Goal: Task Accomplishment & Management: Manage account settings

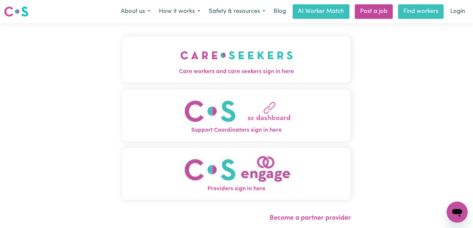
click at [421, 12] on link "Find workers" at bounding box center [421, 11] width 46 height 15
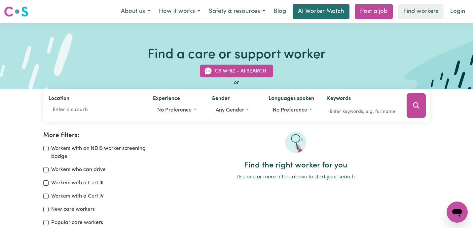
click at [306, 14] on link "AI Worker Match" at bounding box center [321, 11] width 57 height 15
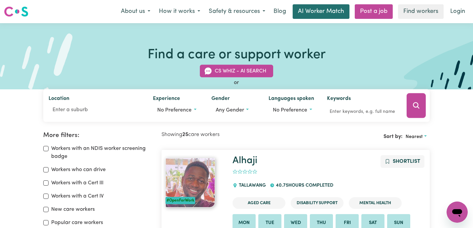
click at [304, 12] on link "AI Worker Match" at bounding box center [321, 11] width 57 height 15
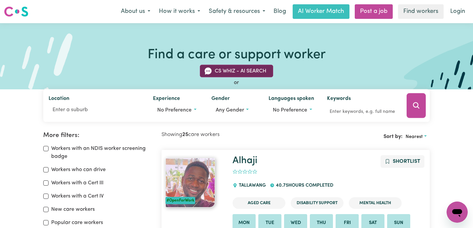
click at [236, 70] on button "CS Whiz - AI Search" at bounding box center [236, 71] width 73 height 13
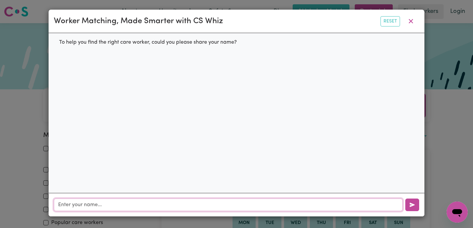
click at [91, 208] on input "text" at bounding box center [228, 204] width 349 height 13
type input "Lauern"
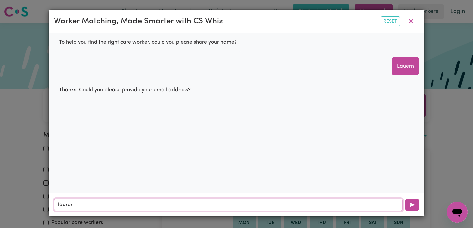
type input "lauren@careseekers.com.au"
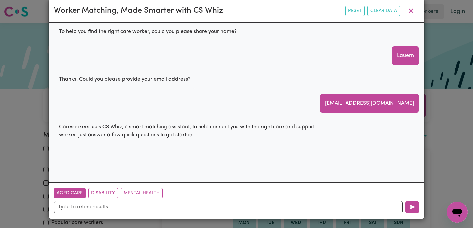
click at [66, 195] on button "Aged Care" at bounding box center [70, 193] width 32 height 10
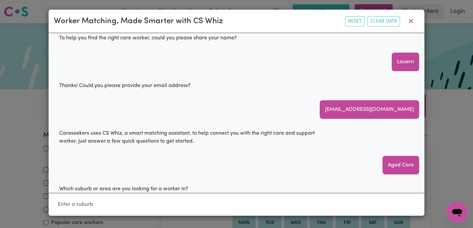
scroll to position [15, 0]
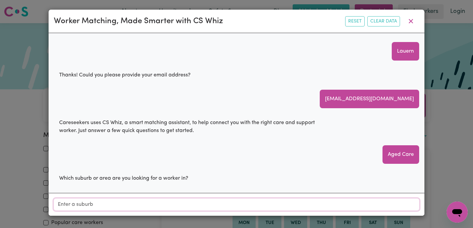
click at [67, 203] on input "Location" at bounding box center [237, 204] width 366 height 12
type input "Sunn"
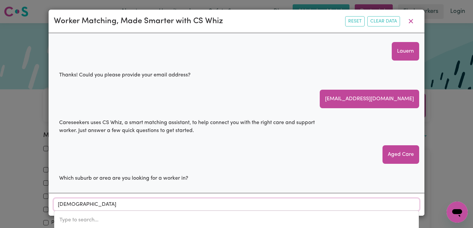
type input "SunnY CORNER, New South Wales, 2795"
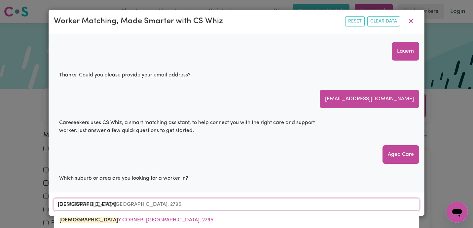
type input "Sunny"
type input "Sunny CORNER, New South Wales, 2795"
type input "Sunnyb"
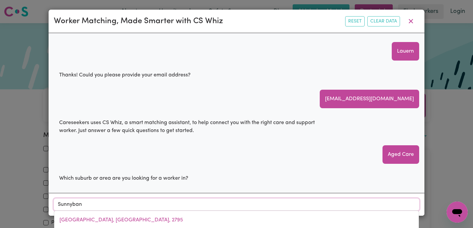
type input "Sunnybank"
type input "Sunnybank, Queensland, 4109"
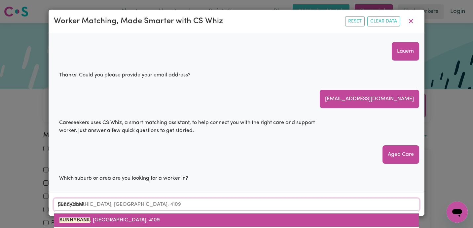
click at [96, 218] on span "SUNNYBANK , Queensland, 4109" at bounding box center [110, 219] width 101 height 5
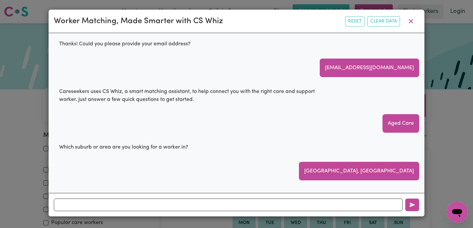
scroll to position [52, 0]
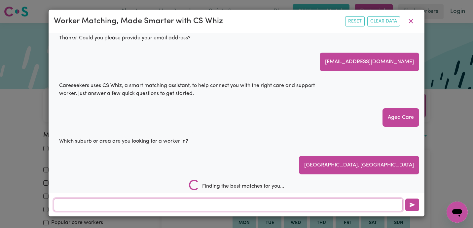
click at [102, 207] on input "text" at bounding box center [228, 204] width 349 height 13
type input "spanish speaking"
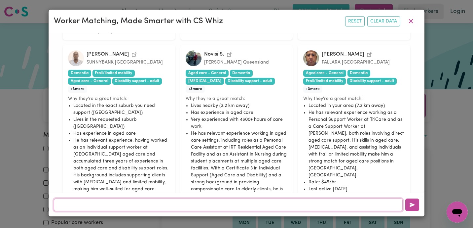
scroll to position [577, 0]
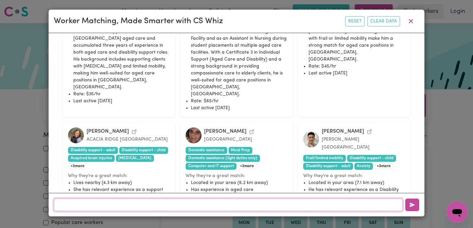
click at [145, 204] on input "text" at bounding box center [228, 204] width 349 height 13
type input "spanish speaking"
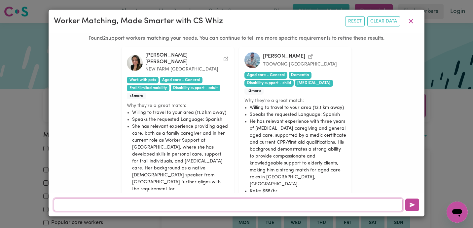
scroll to position [359, 0]
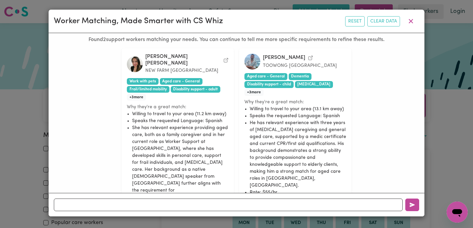
click at [224, 58] on icon "View Mary Elizabeth O.'s profile" at bounding box center [226, 60] width 5 height 5
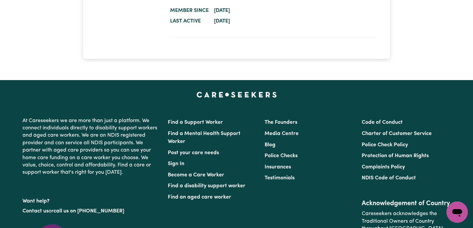
scroll to position [1532, 0]
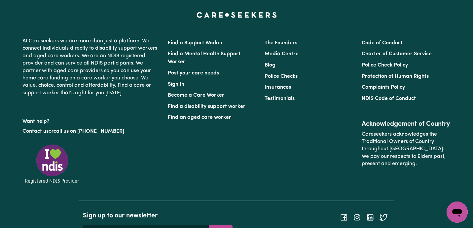
scroll to position [1366, 0]
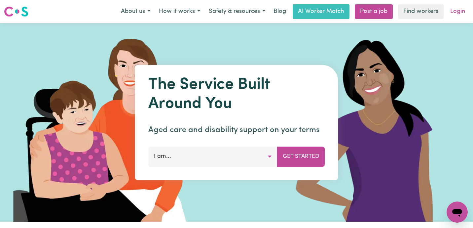
click at [459, 11] on link "Login" at bounding box center [458, 11] width 23 height 15
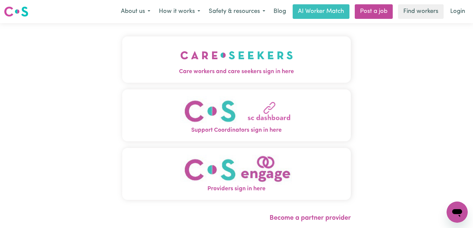
click at [181, 56] on img "Care workers and care seekers sign in here" at bounding box center [237, 55] width 113 height 24
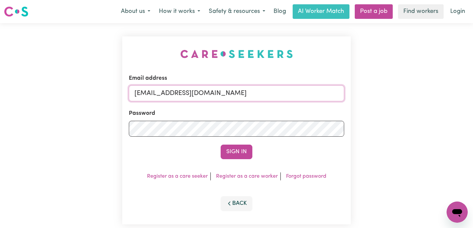
drag, startPoint x: 234, startPoint y: 95, endPoint x: 69, endPoint y: 77, distance: 165.9
click at [71, 78] on div "Email address admin@careseekers.com.au Password Sign In Register as a care seek…" at bounding box center [236, 130] width 473 height 214
paste input "[EMAIL_ADDRESS][DOMAIN_NAME]"
type input "[EMAIL_ADDRESS][DOMAIN_NAME]"
click at [221, 144] on button "Sign In" at bounding box center [237, 151] width 32 height 15
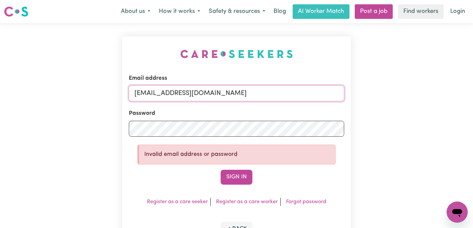
click at [135, 92] on input "[EMAIL_ADDRESS][DOMAIN_NAME]" at bounding box center [237, 93] width 216 height 16
click at [42, 111] on div "Email address superuser~chantellerisbey@iinet.net.au Password Invalid email add…" at bounding box center [236, 142] width 473 height 239
click at [221, 170] on button "Sign In" at bounding box center [237, 177] width 32 height 15
click at [271, 91] on input "[EMAIL_ADDRESS][DOMAIN_NAME]" at bounding box center [237, 93] width 216 height 16
click at [26, 110] on div "Email address superuser~chantellerisbey@iinet.net.au Password Invalid email add…" at bounding box center [236, 142] width 473 height 239
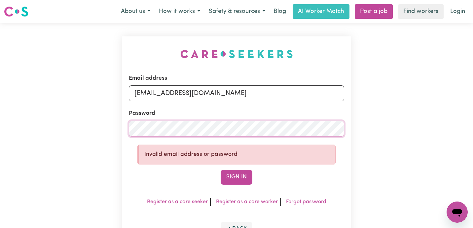
click at [221, 170] on button "Sign In" at bounding box center [237, 177] width 32 height 15
click at [262, 90] on input "[EMAIL_ADDRESS][DOMAIN_NAME]" at bounding box center [237, 93] width 216 height 16
drag, startPoint x: 168, startPoint y: 95, endPoint x: 324, endPoint y: 95, distance: 156.1
click at [324, 95] on input "[EMAIL_ADDRESS][DOMAIN_NAME]" at bounding box center [237, 93] width 216 height 16
click at [221, 170] on button "Sign In" at bounding box center [237, 177] width 32 height 15
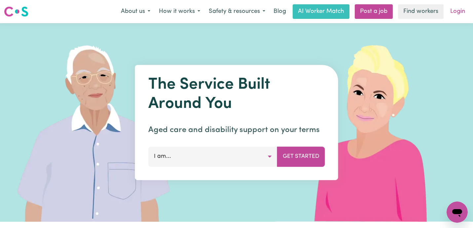
click at [458, 7] on link "Login" at bounding box center [458, 11] width 23 height 15
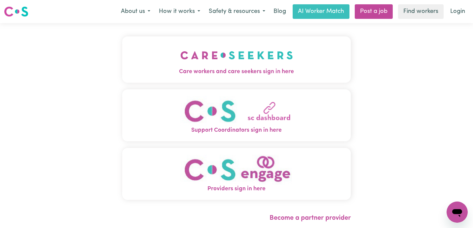
click at [167, 68] on span "Care workers and care seekers sign in here" at bounding box center [236, 71] width 229 height 9
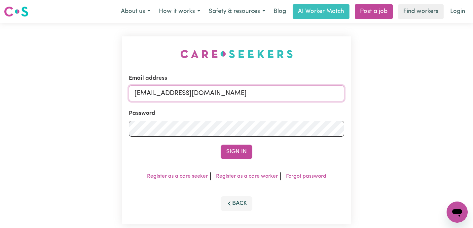
drag, startPoint x: 232, startPoint y: 96, endPoint x: -3, endPoint y: 52, distance: 239.1
paste input "[EMAIL_ADDRESS][DOMAIN_NAME]"
type input "[EMAIL_ADDRESS][DOMAIN_NAME]"
click at [221, 144] on button "Sign In" at bounding box center [237, 151] width 32 height 15
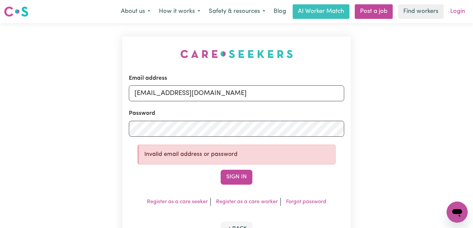
click at [454, 9] on link "Login" at bounding box center [458, 11] width 23 height 15
click at [24, 13] on img at bounding box center [16, 12] width 24 height 12
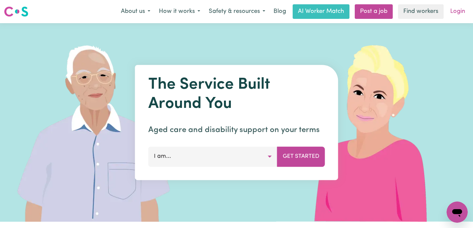
click at [460, 11] on link "Login" at bounding box center [458, 11] width 23 height 15
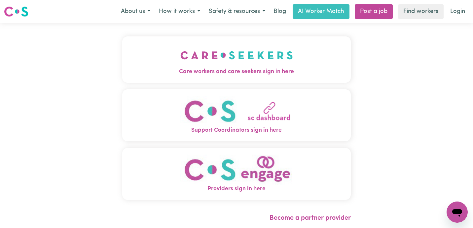
click at [186, 58] on img "Care workers and care seekers sign in here" at bounding box center [237, 55] width 113 height 24
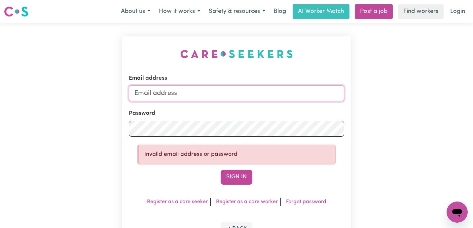
type input "[EMAIL_ADDRESS][DOMAIN_NAME]"
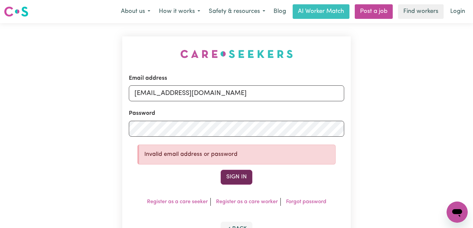
click at [231, 177] on button "Sign In" at bounding box center [237, 177] width 32 height 15
